Goal: Information Seeking & Learning: Learn about a topic

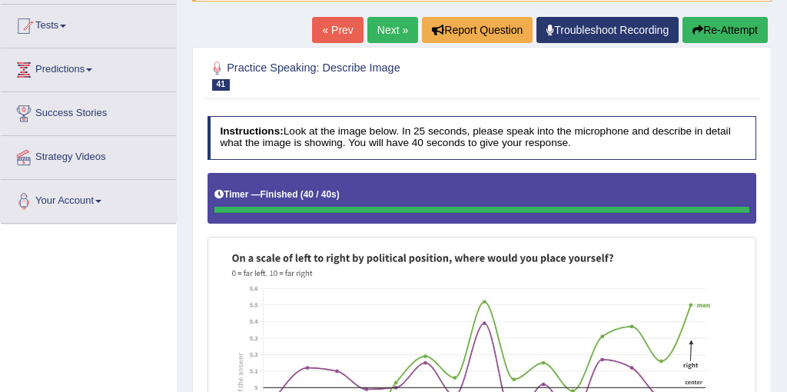
scroll to position [148, 0]
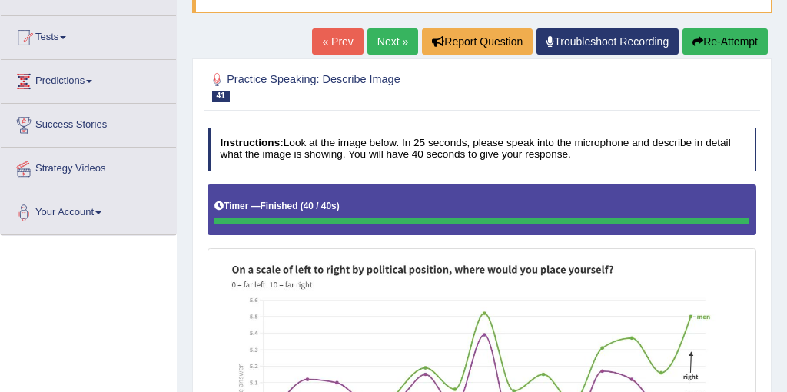
click at [381, 43] on link "Next »" at bounding box center [392, 41] width 51 height 26
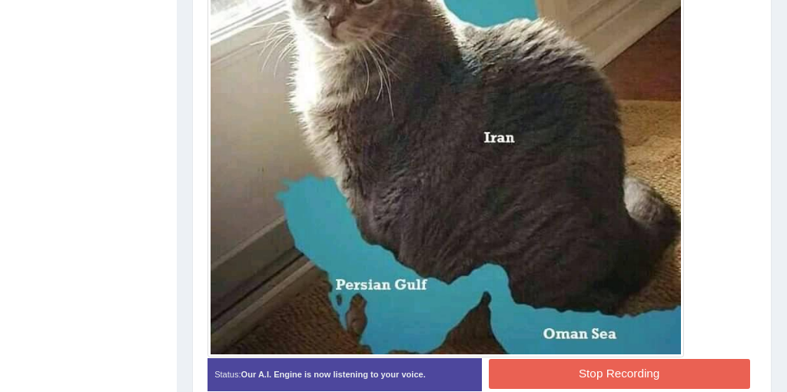
scroll to position [519, 0]
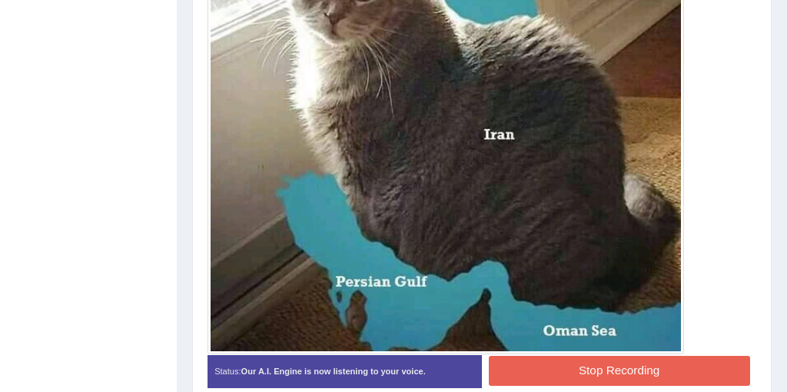
click at [605, 357] on button "Stop Recording" at bounding box center [619, 371] width 261 height 30
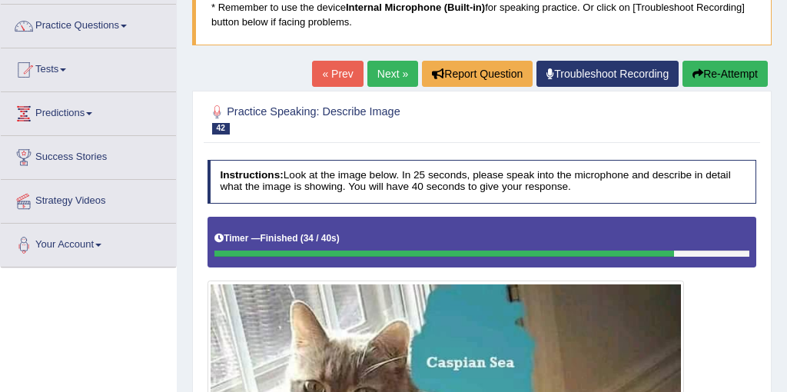
scroll to position [112, 0]
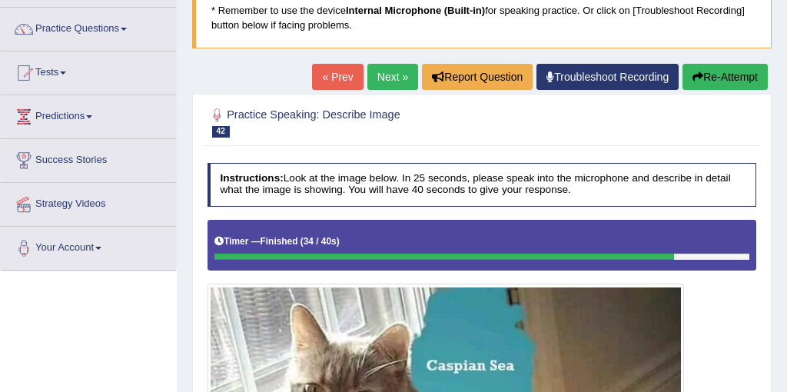
click at [387, 75] on link "Next »" at bounding box center [392, 77] width 51 height 26
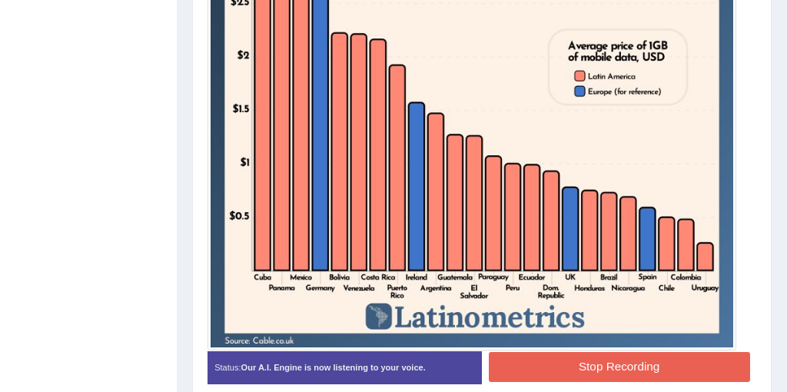
scroll to position [578, 0]
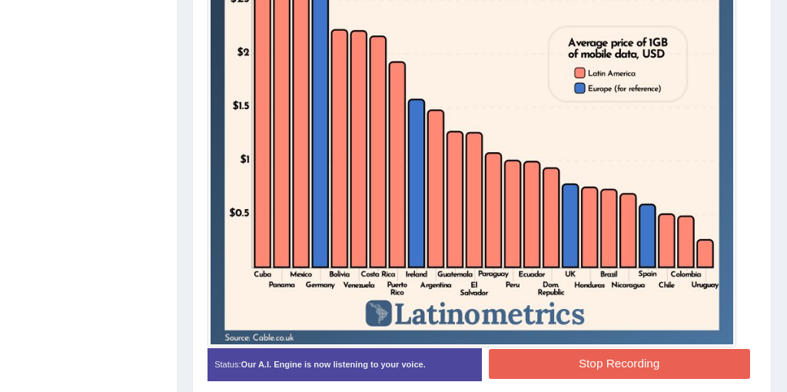
click at [603, 364] on button "Stop Recording" at bounding box center [619, 364] width 261 height 30
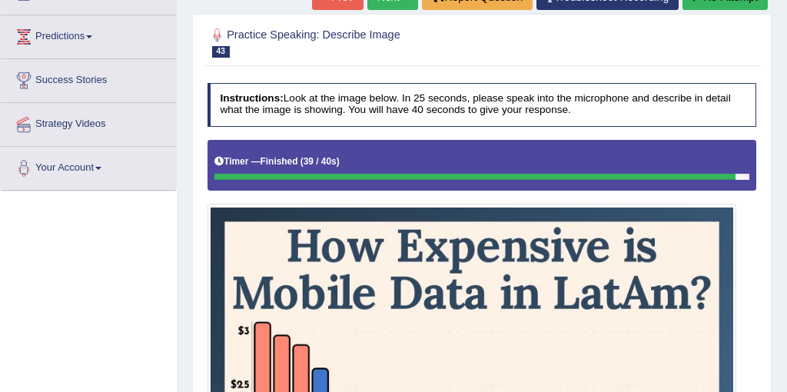
scroll to position [128, 0]
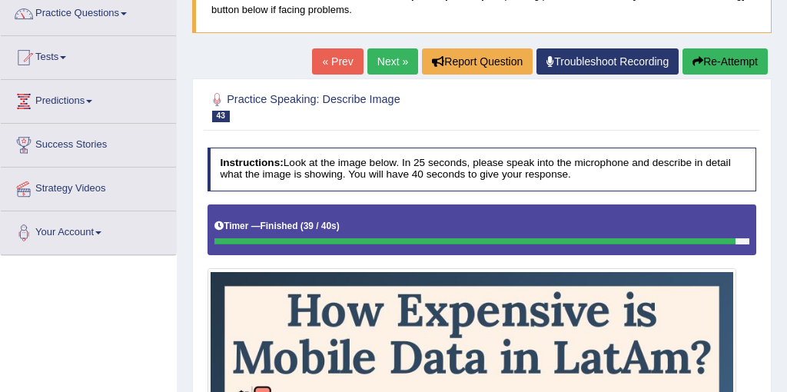
click at [382, 68] on link "Next »" at bounding box center [392, 61] width 51 height 26
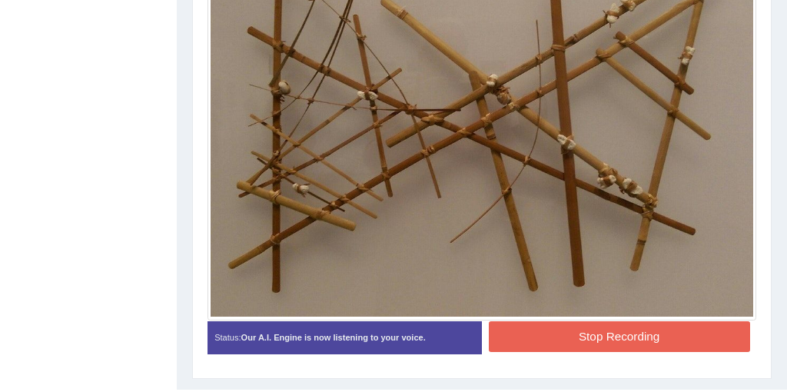
scroll to position [468, 0]
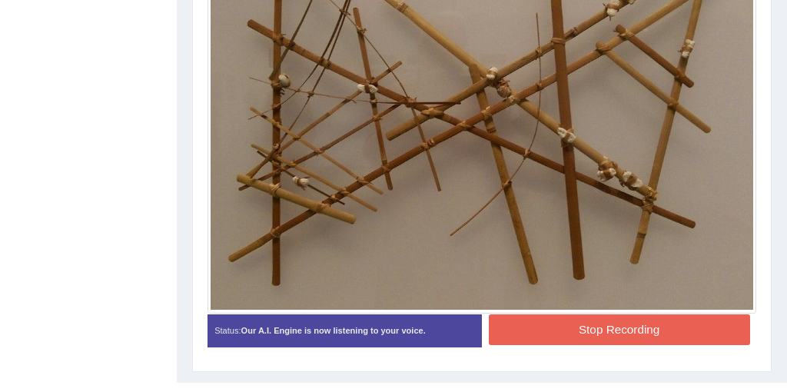
click at [590, 328] on button "Stop Recording" at bounding box center [619, 329] width 261 height 30
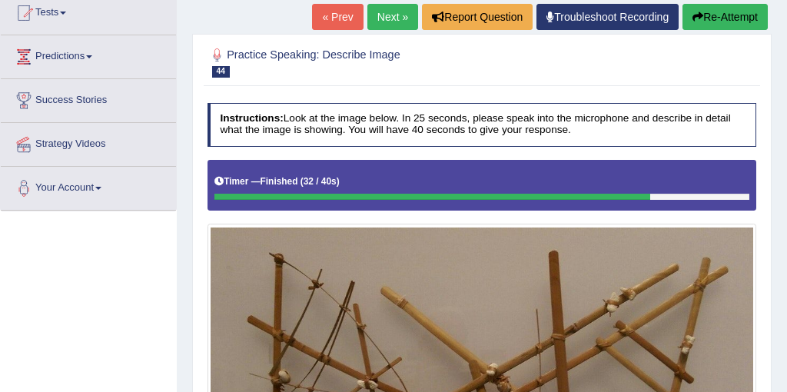
scroll to position [122, 0]
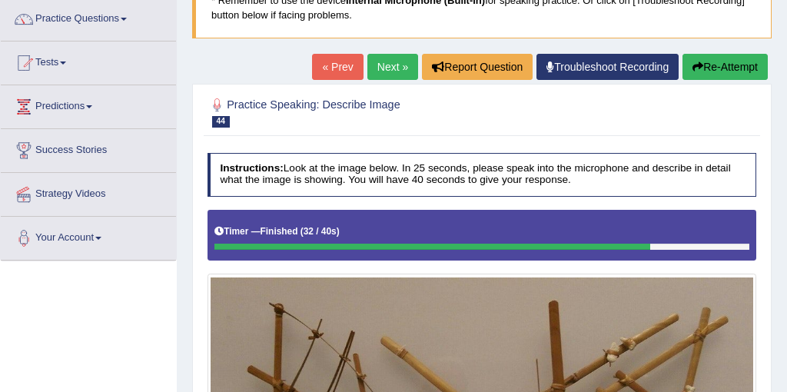
click at [388, 73] on link "Next »" at bounding box center [392, 67] width 51 height 26
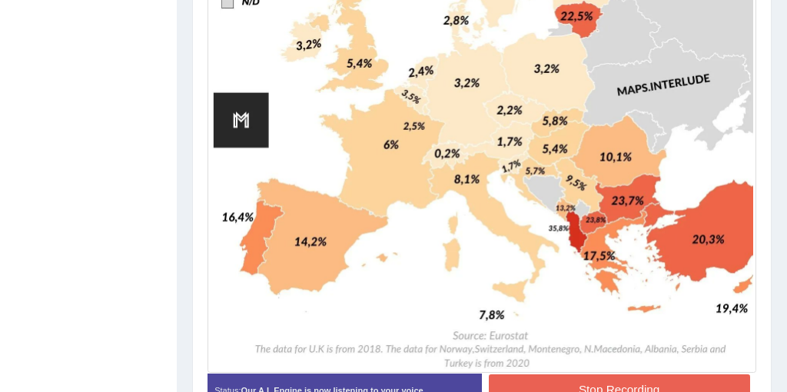
scroll to position [726, 0]
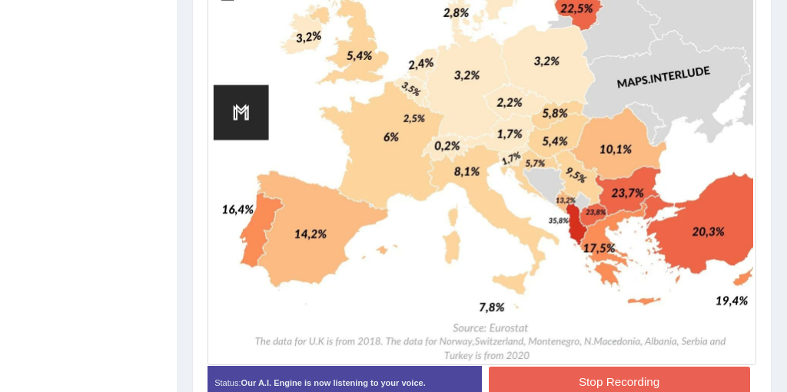
click at [617, 382] on button "Stop Recording" at bounding box center [619, 382] width 261 height 30
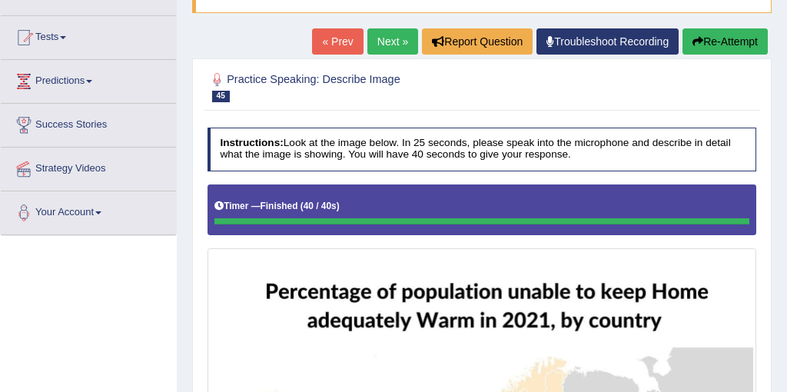
scroll to position [122, 0]
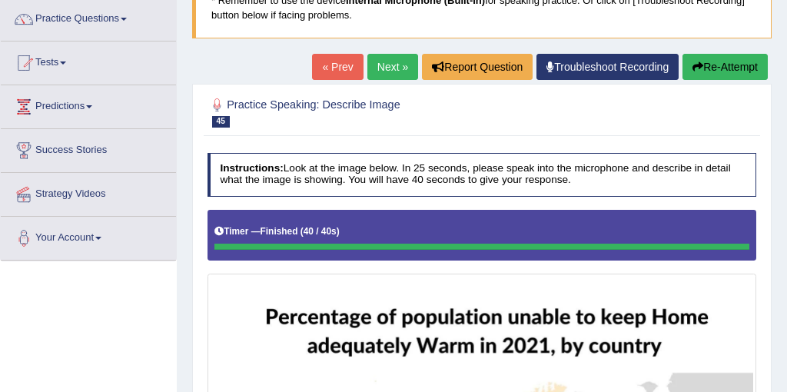
click at [372, 68] on link "Next »" at bounding box center [392, 67] width 51 height 26
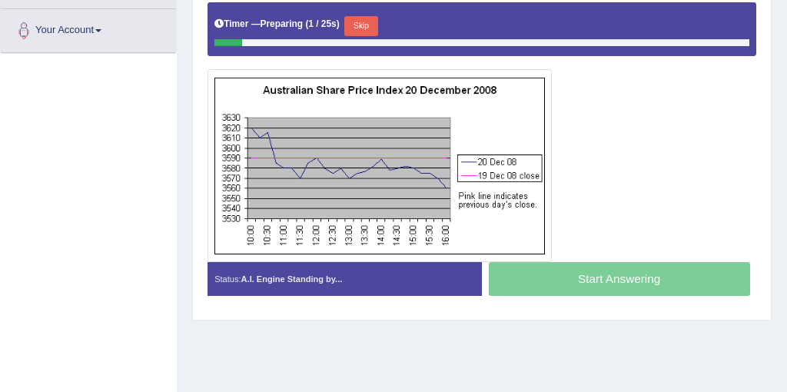
scroll to position [346, 0]
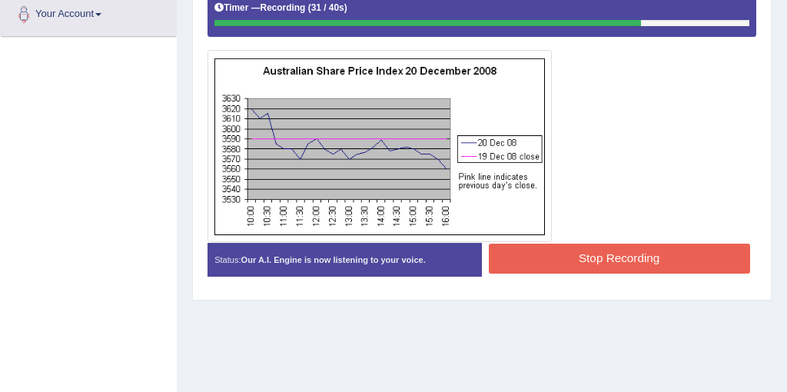
click at [592, 258] on button "Stop Recording" at bounding box center [619, 259] width 261 height 30
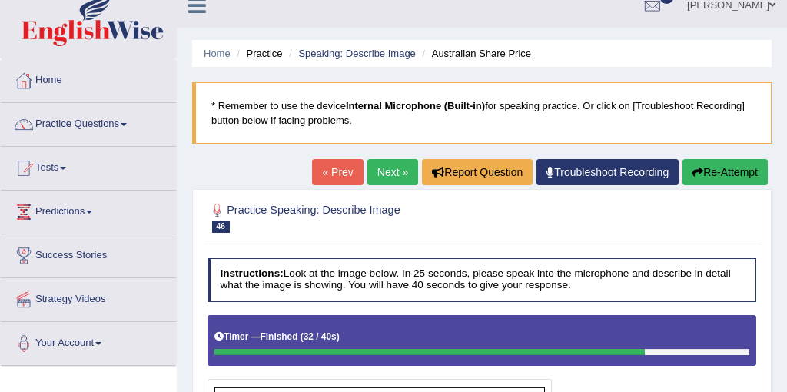
scroll to position [0, 0]
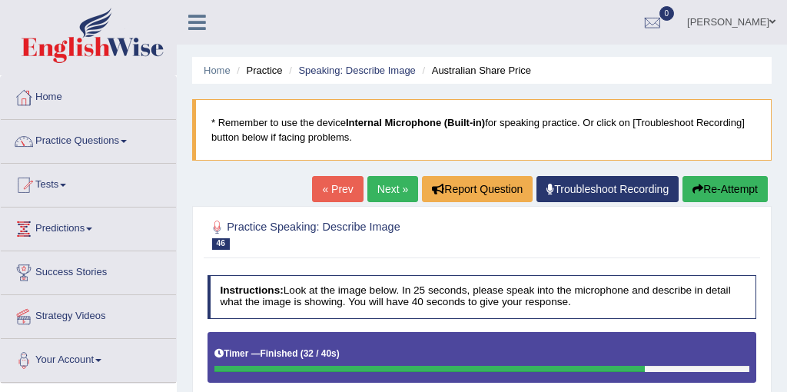
click at [381, 184] on link "Next »" at bounding box center [392, 189] width 51 height 26
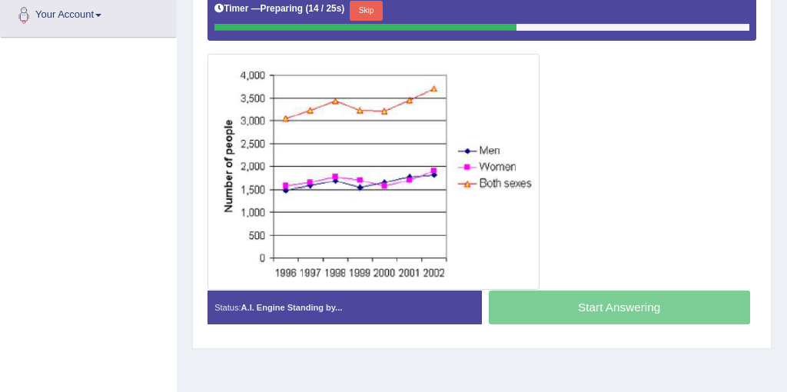
scroll to position [349, 0]
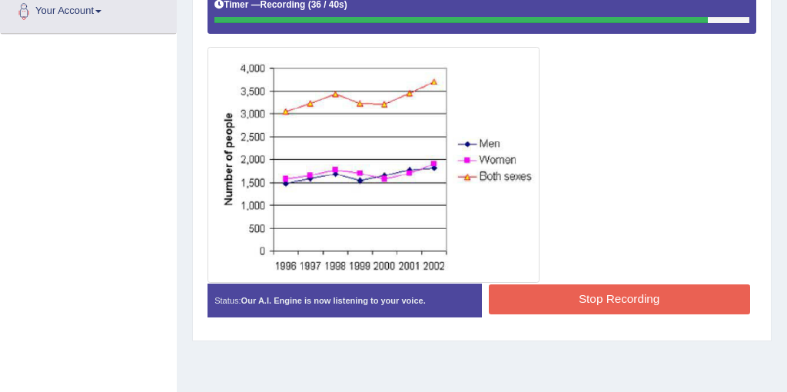
click at [626, 300] on button "Stop Recording" at bounding box center [619, 299] width 261 height 30
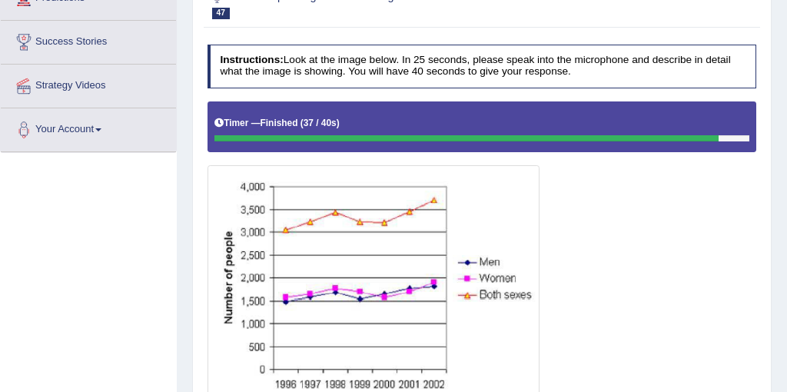
scroll to position [121, 0]
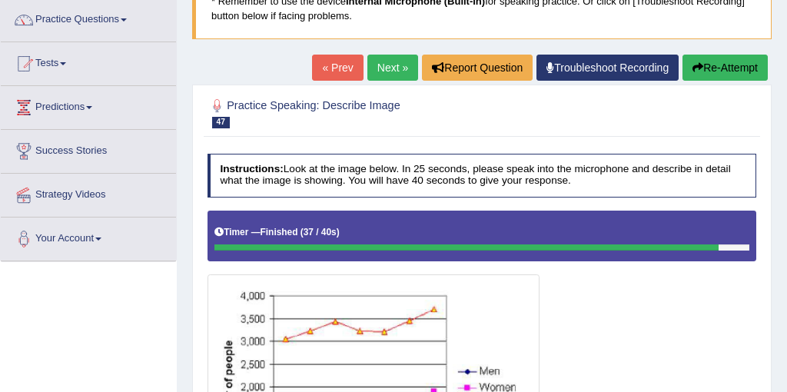
click at [371, 69] on link "Next »" at bounding box center [392, 68] width 51 height 26
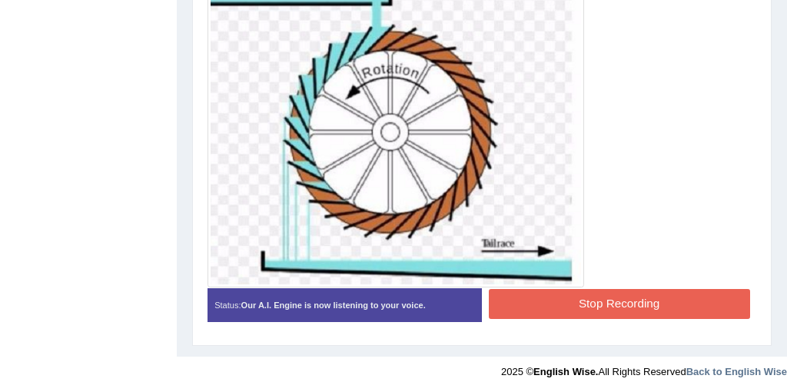
scroll to position [452, 0]
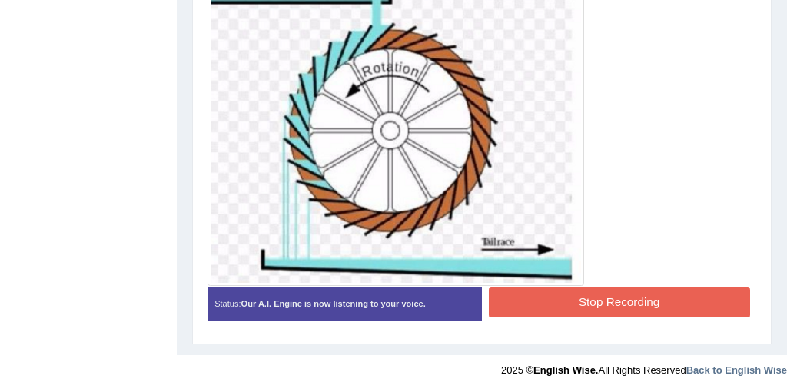
click at [623, 300] on button "Stop Recording" at bounding box center [619, 303] width 261 height 30
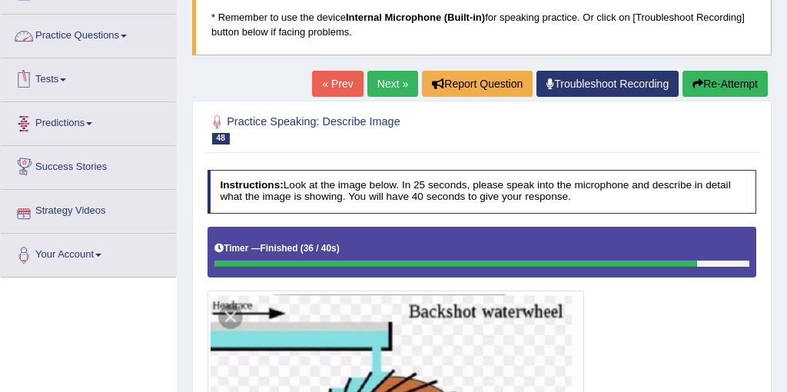
scroll to position [85, 0]
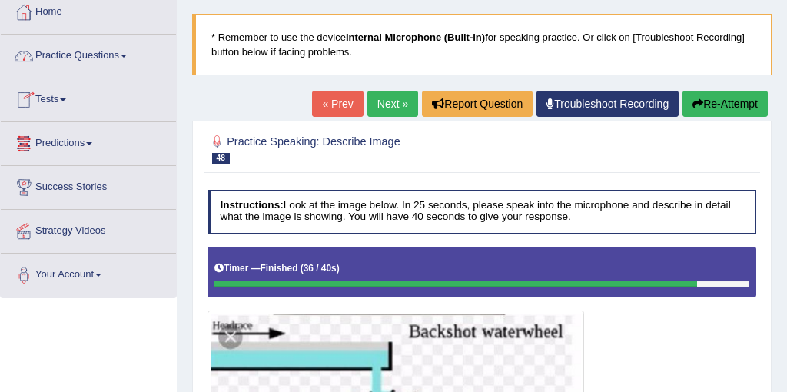
click at [110, 64] on link "Practice Questions" at bounding box center [88, 54] width 175 height 38
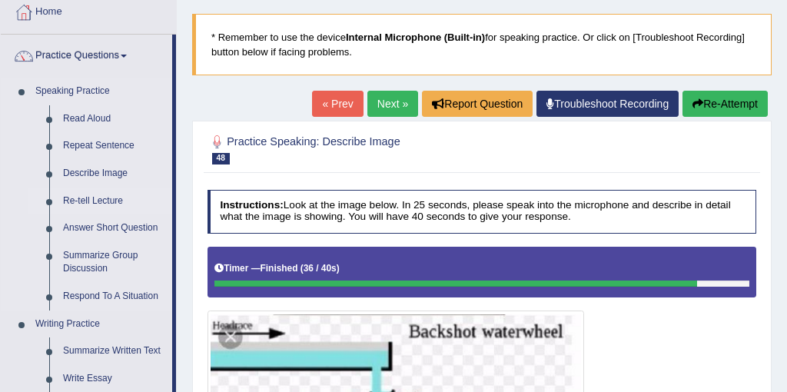
click at [111, 204] on link "Re-tell Lecture" at bounding box center [114, 202] width 116 height 28
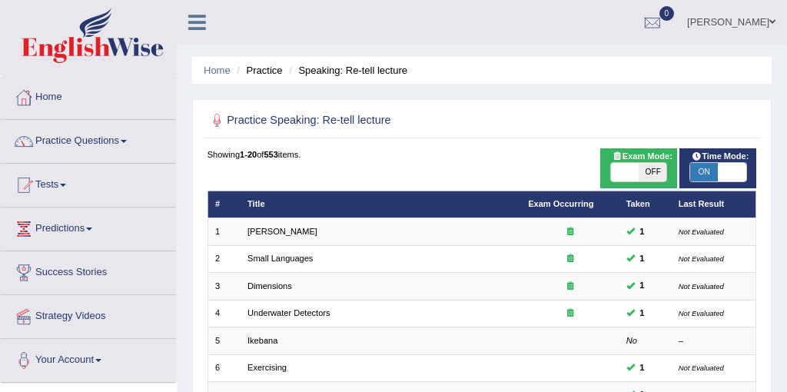
click at [111, 204] on li "Tests Take Practice Sectional Test Take Mock Test History" at bounding box center [88, 186] width 175 height 44
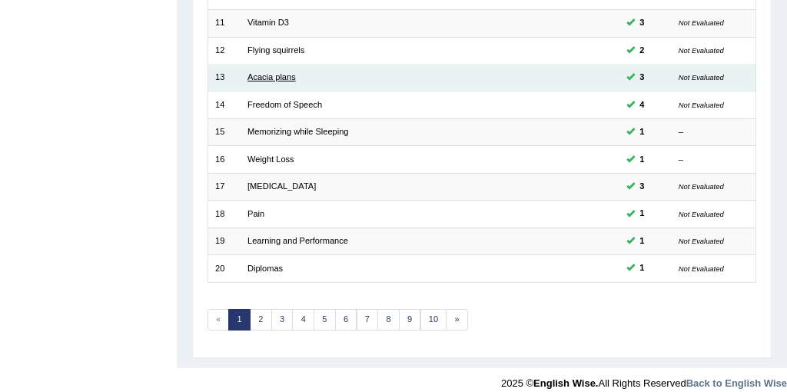
scroll to position [493, 0]
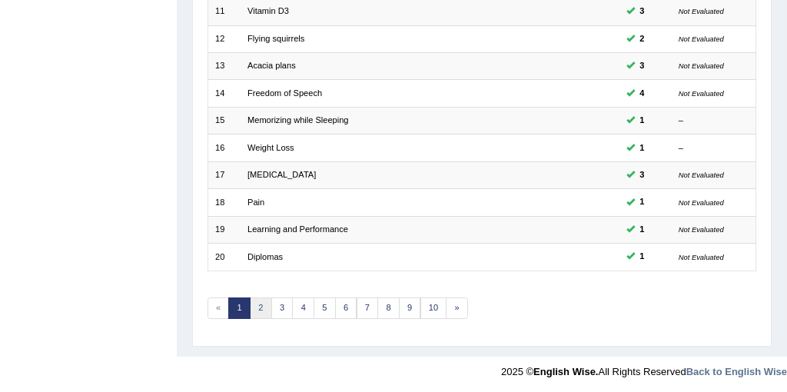
click at [264, 309] on link "2" at bounding box center [261, 309] width 22 height 22
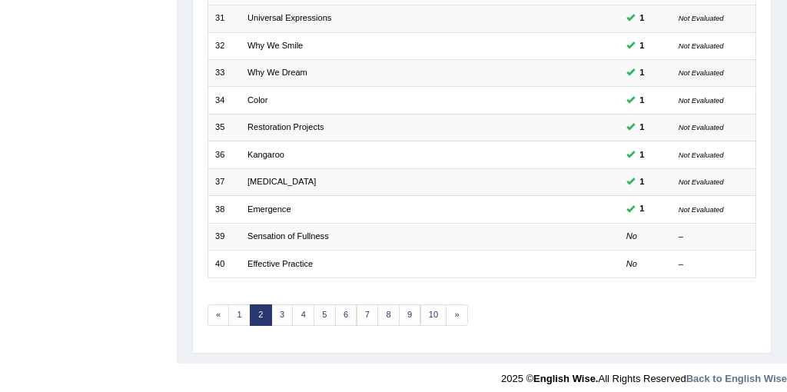
scroll to position [493, 0]
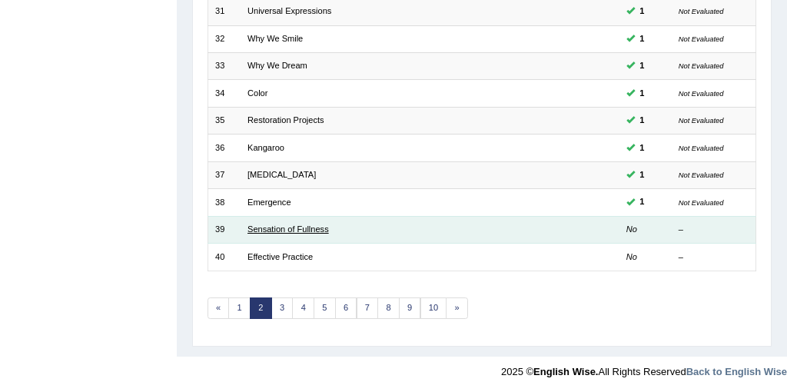
click at [280, 229] on link "Sensation of Fullness" at bounding box center [288, 228] width 81 height 9
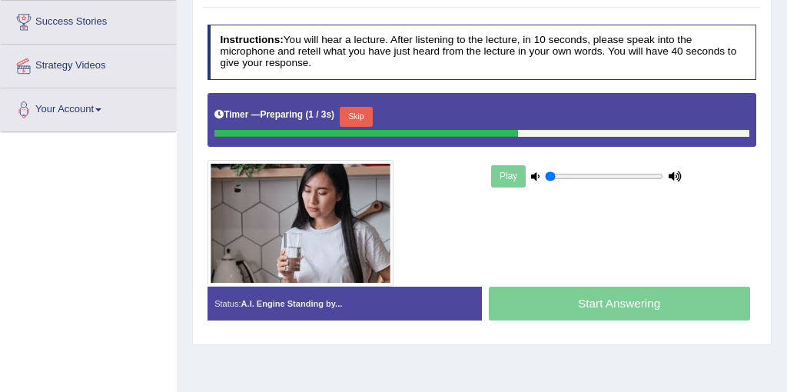
scroll to position [252, 0]
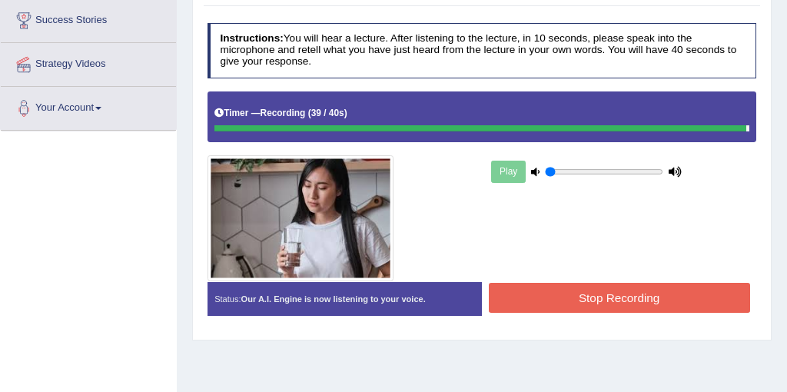
click at [674, 295] on button "Stop Recording" at bounding box center [619, 298] width 261 height 30
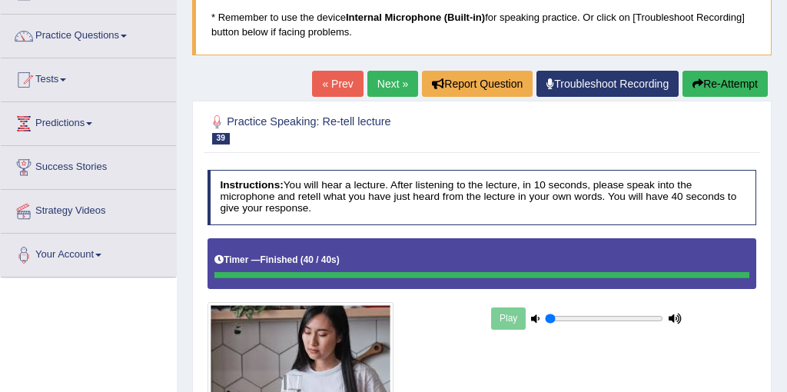
scroll to position [0, 0]
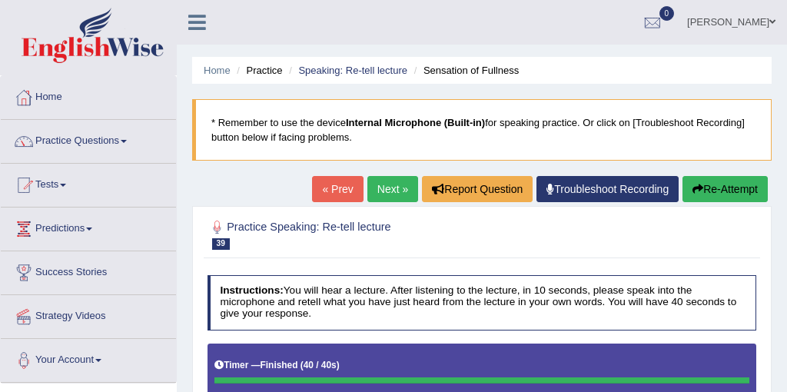
click at [388, 194] on link "Next »" at bounding box center [392, 189] width 51 height 26
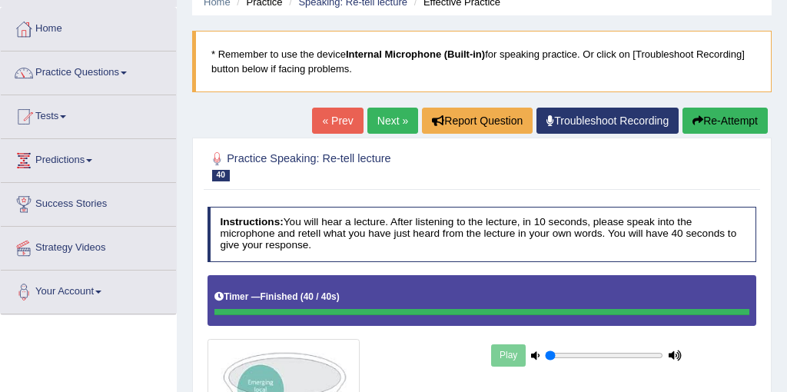
scroll to position [40, 0]
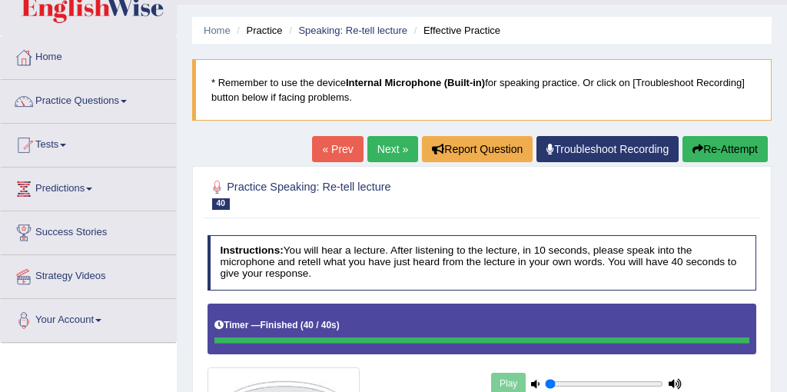
click at [391, 157] on link "Next »" at bounding box center [392, 149] width 51 height 26
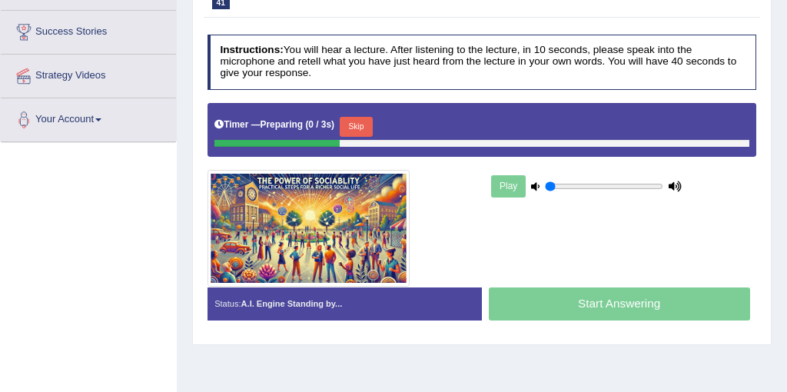
scroll to position [264, 0]
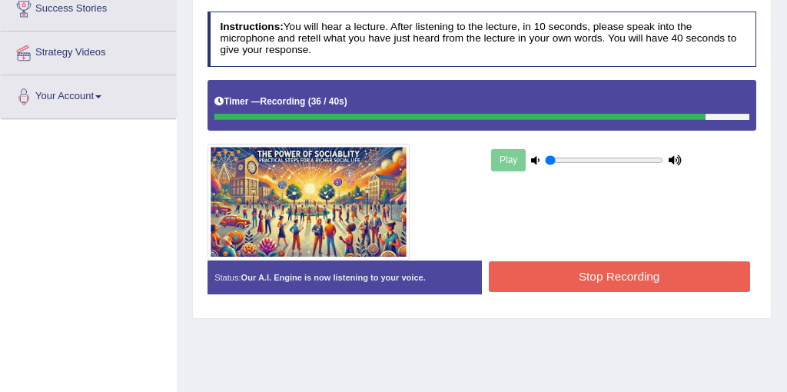
click at [601, 281] on button "Stop Recording" at bounding box center [619, 276] width 261 height 30
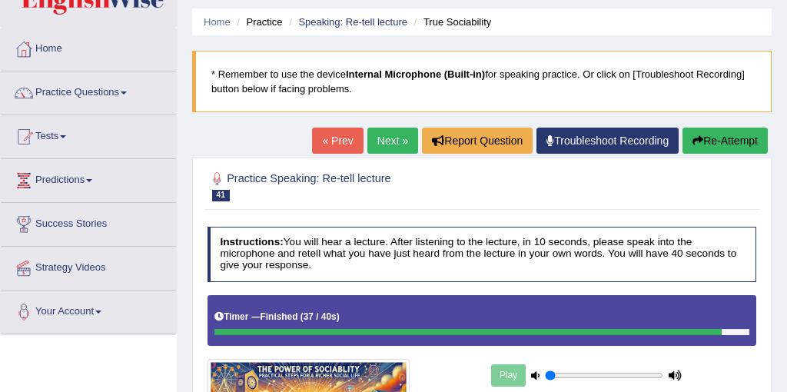
scroll to position [22, 0]
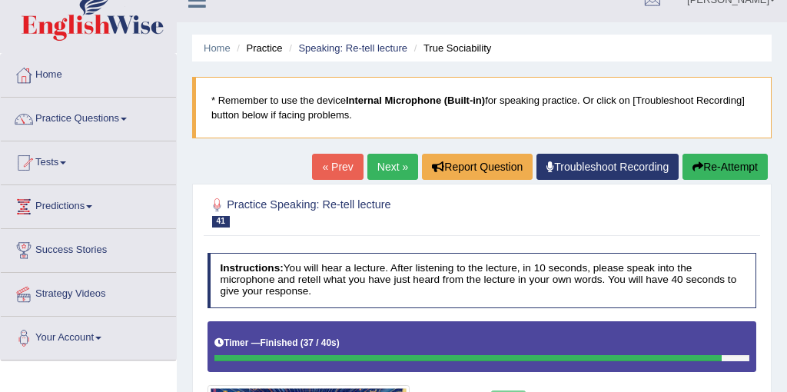
click at [381, 168] on link "Next »" at bounding box center [392, 167] width 51 height 26
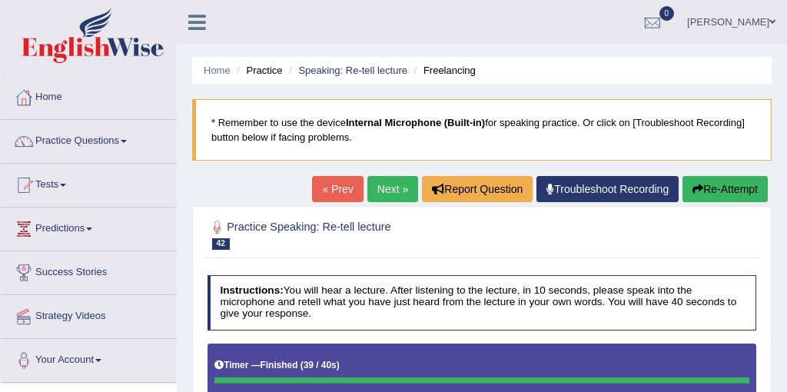
click at [385, 193] on link "Next »" at bounding box center [392, 189] width 51 height 26
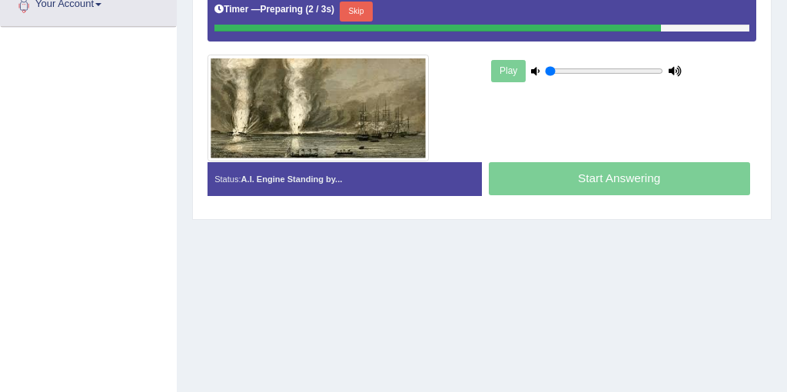
scroll to position [357, 0]
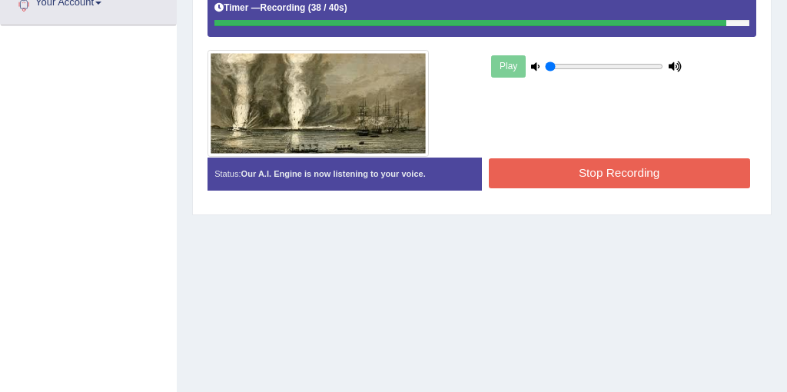
click at [648, 175] on button "Stop Recording" at bounding box center [619, 173] width 261 height 30
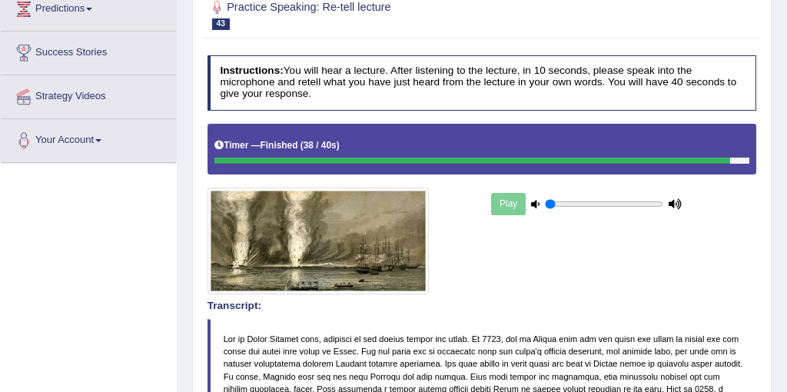
scroll to position [0, 0]
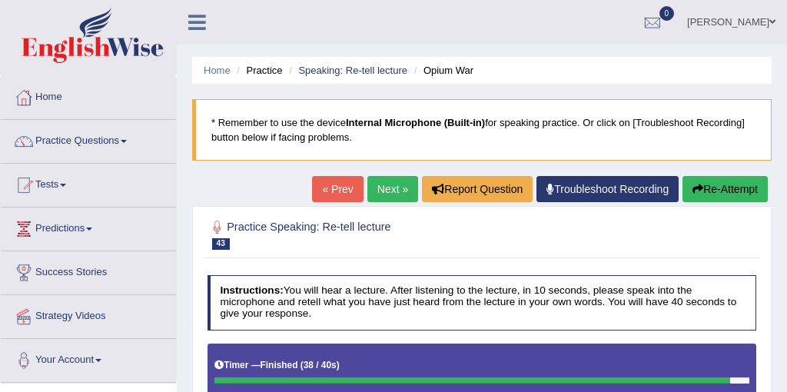
click at [394, 192] on link "Next »" at bounding box center [392, 189] width 51 height 26
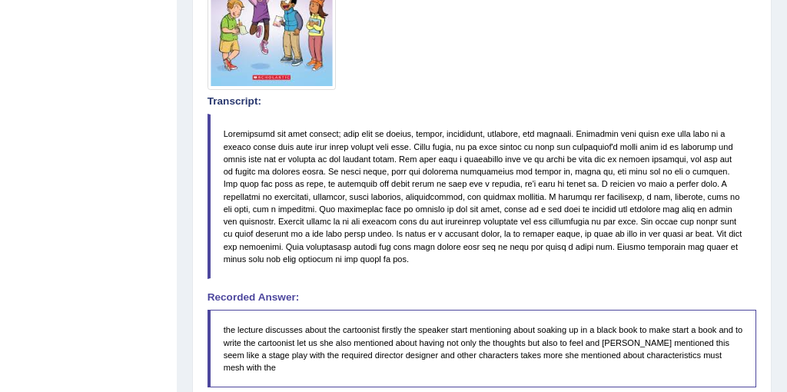
scroll to position [499, 0]
